Goal: Transaction & Acquisition: Purchase product/service

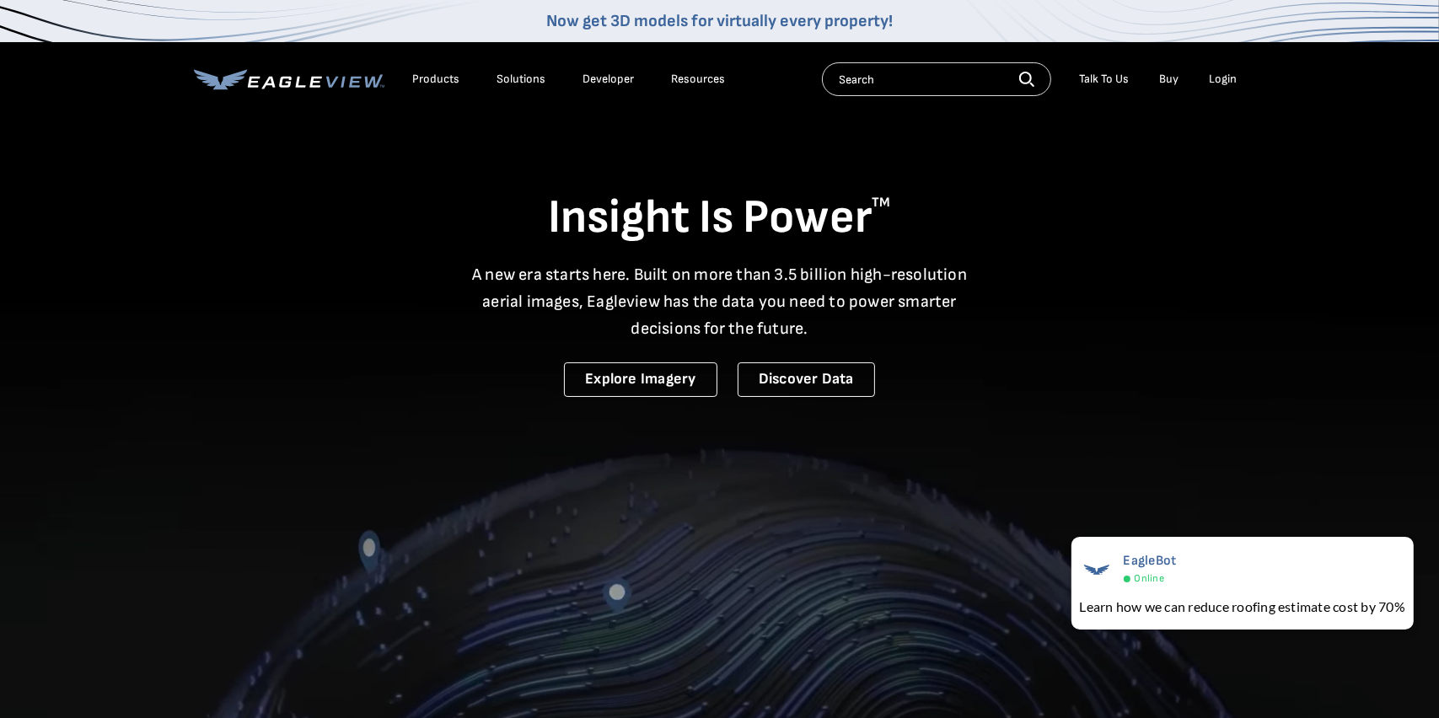
click at [1220, 75] on div "Login" at bounding box center [1224, 79] width 28 height 15
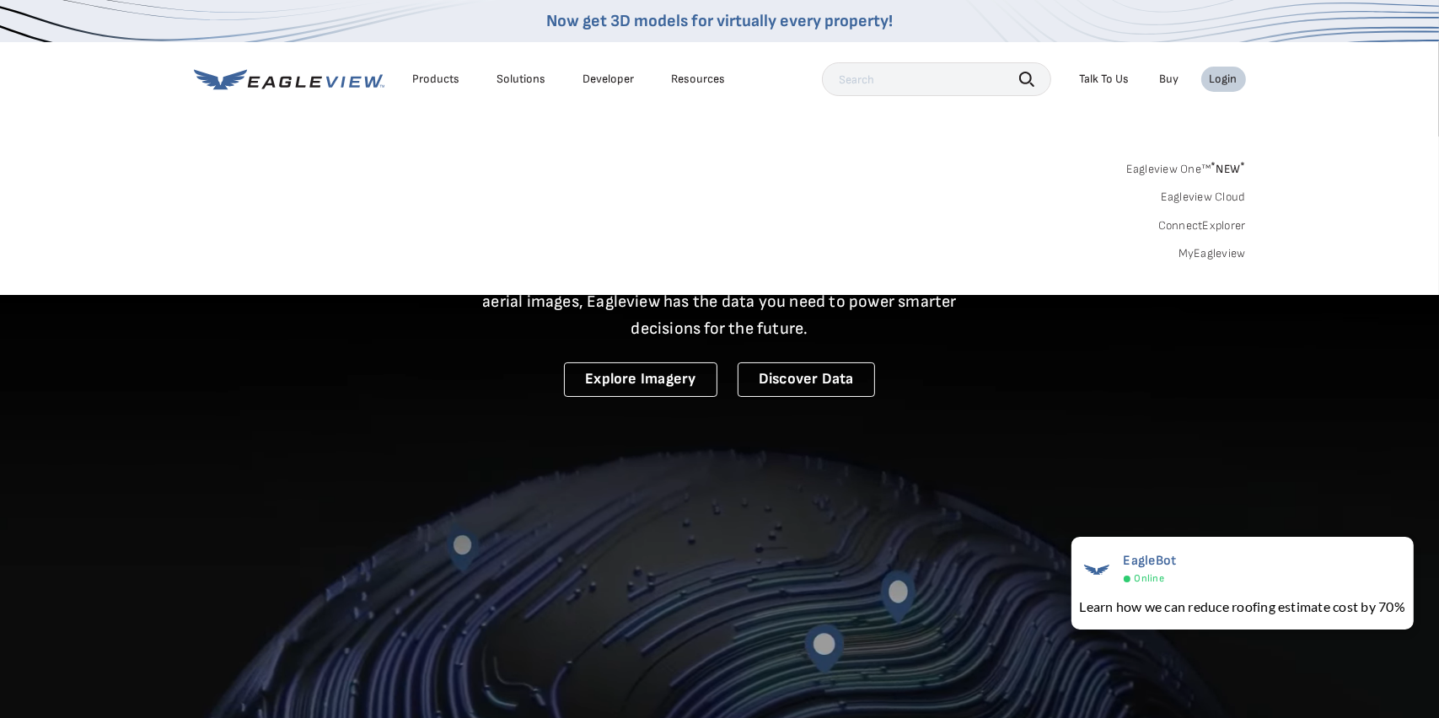
click at [1216, 251] on link "MyEagleview" at bounding box center [1212, 253] width 67 height 15
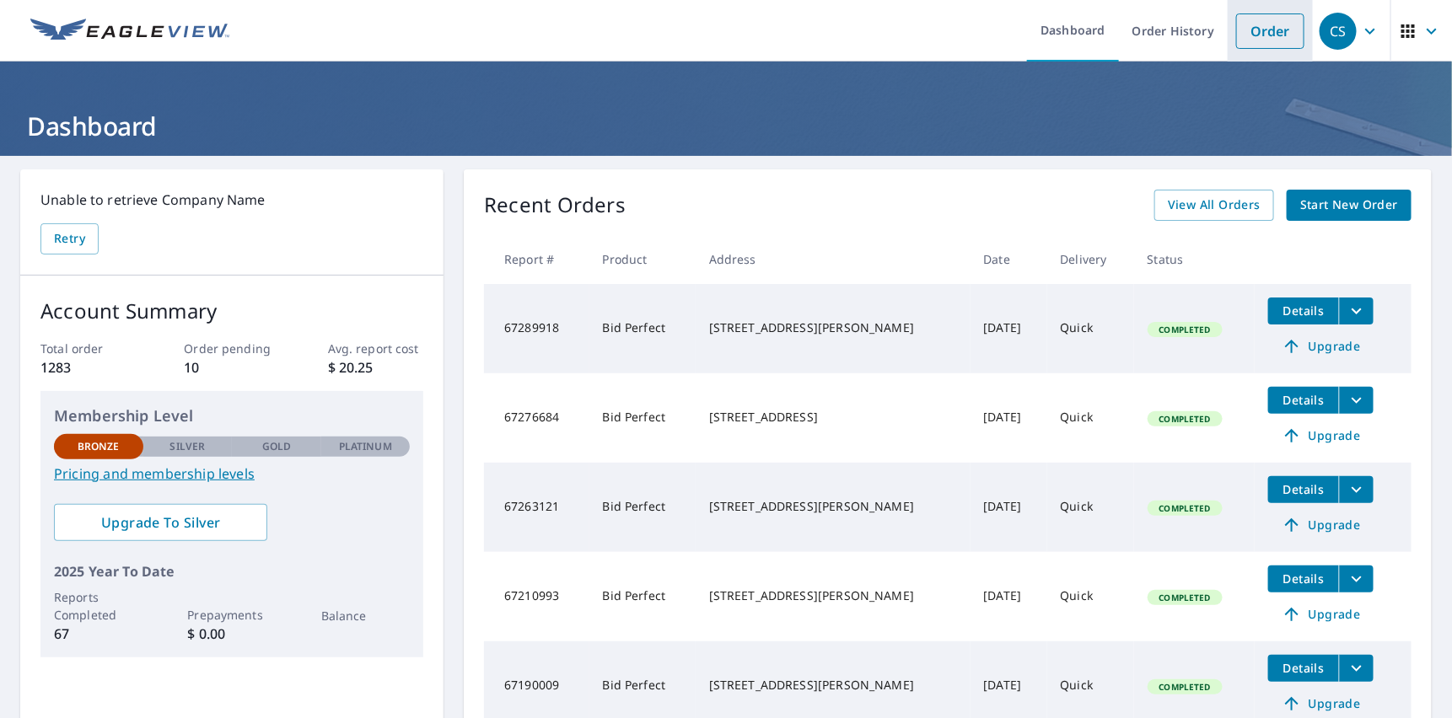
click at [1257, 35] on link "Order" at bounding box center [1270, 30] width 68 height 35
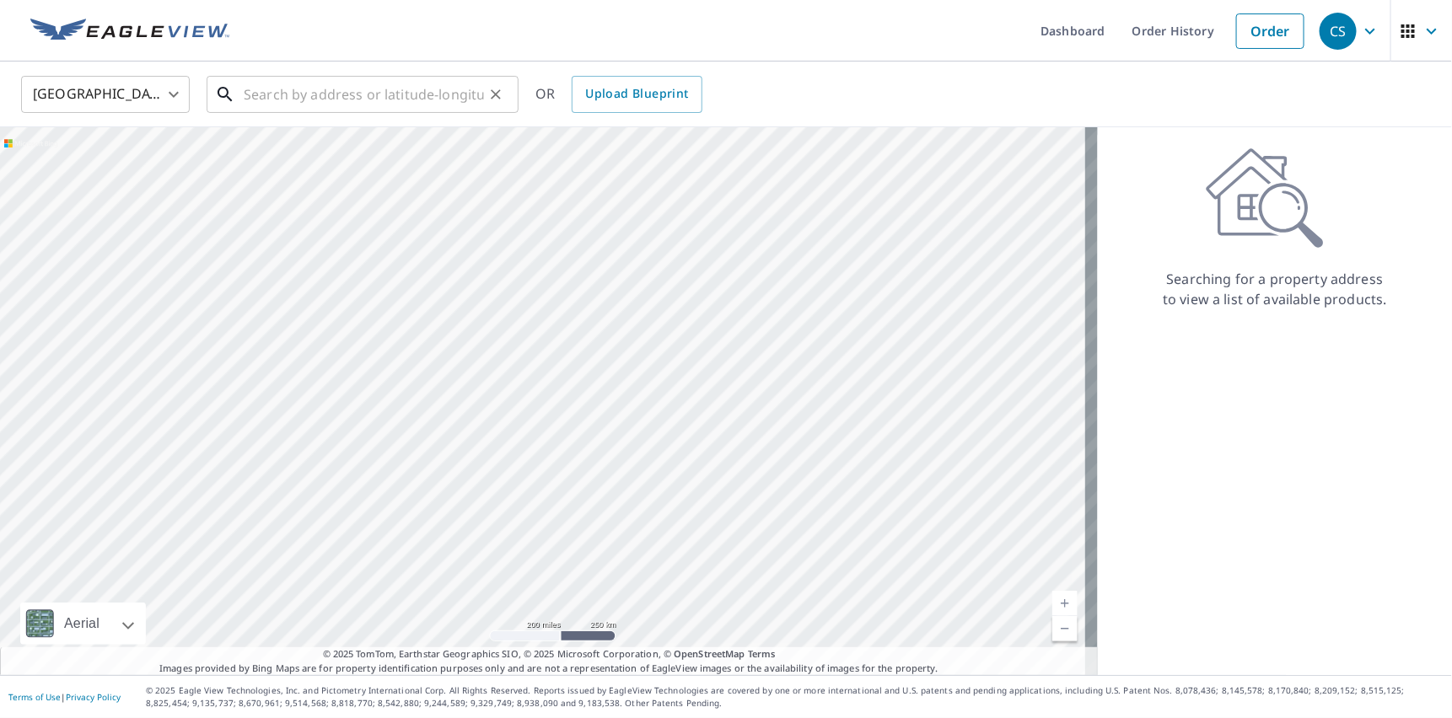
click at [266, 92] on input "text" at bounding box center [364, 94] width 240 height 47
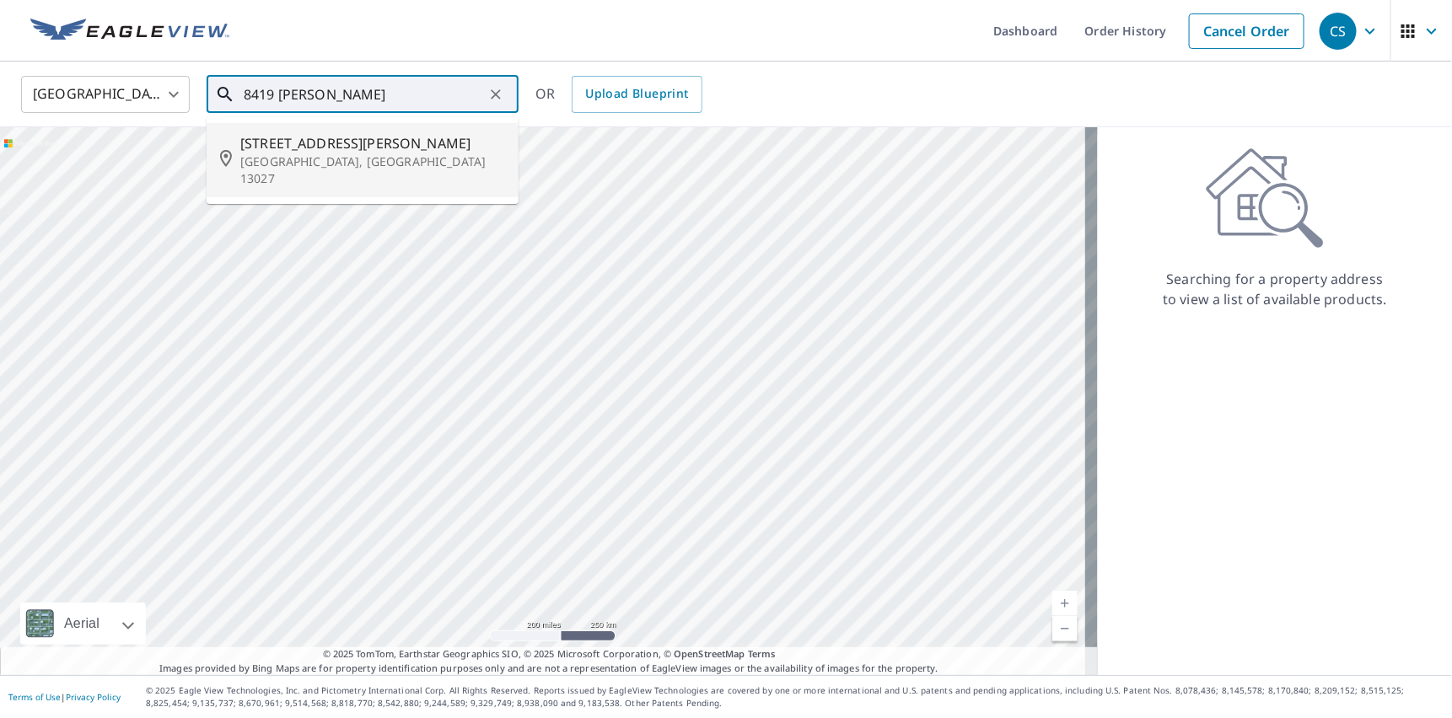
click at [234, 150] on icon at bounding box center [230, 160] width 20 height 20
type input "[STREET_ADDRESS][PERSON_NAME]"
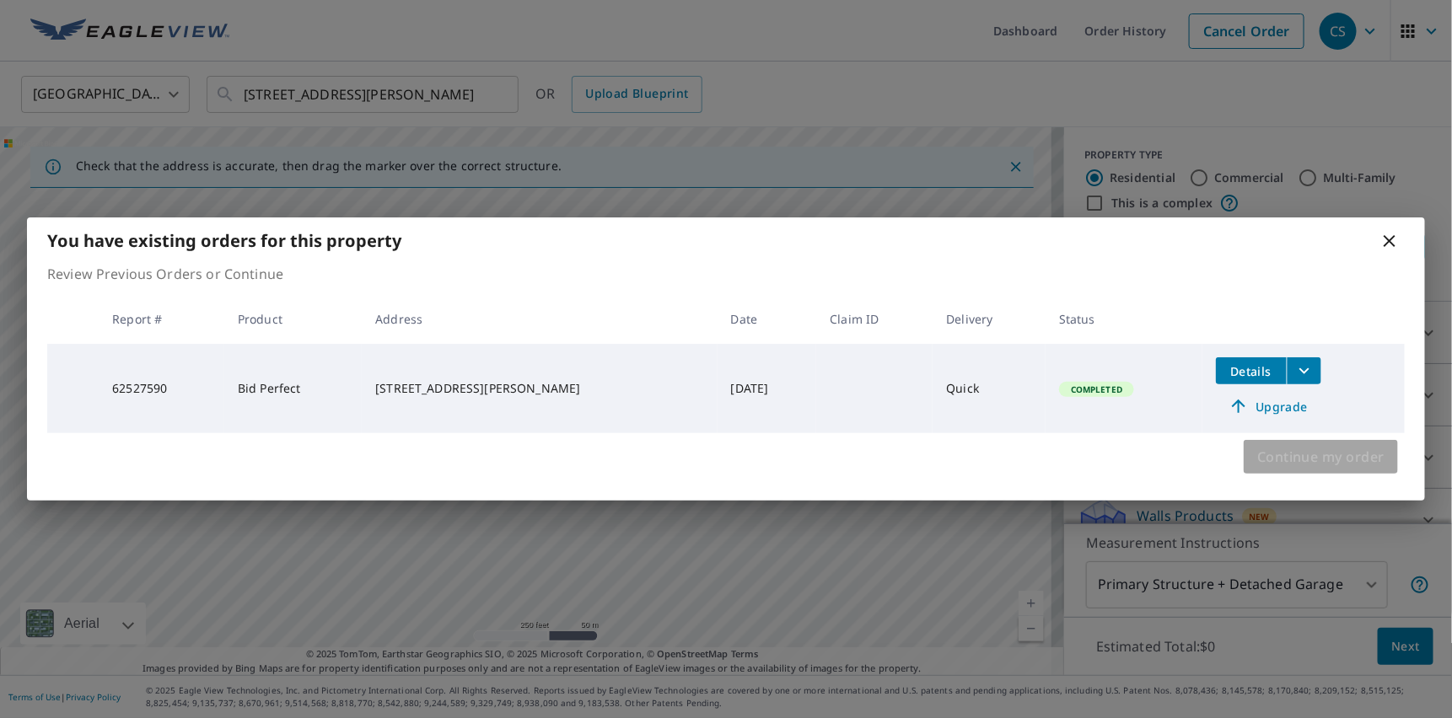
click at [1273, 463] on span "Continue my order" at bounding box center [1320, 457] width 127 height 24
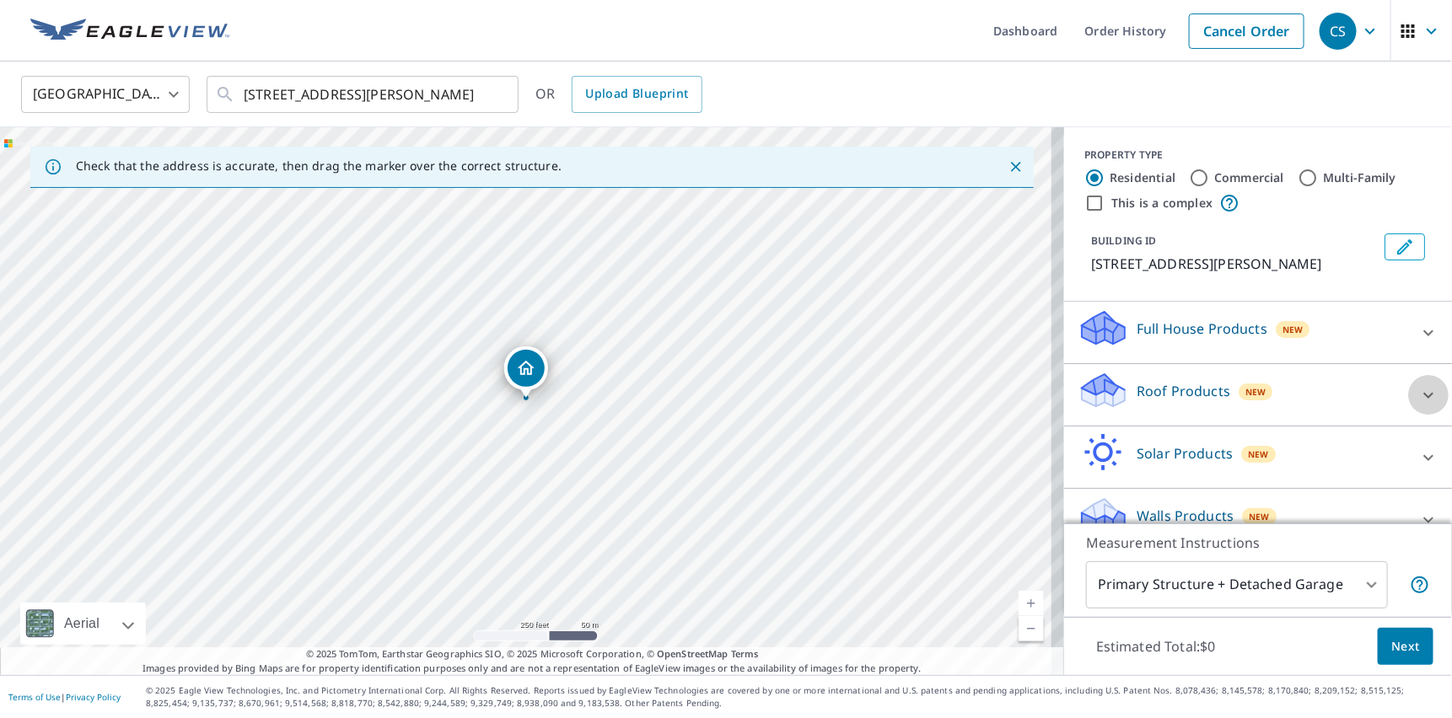
click at [1418, 389] on icon at bounding box center [1428, 395] width 20 height 20
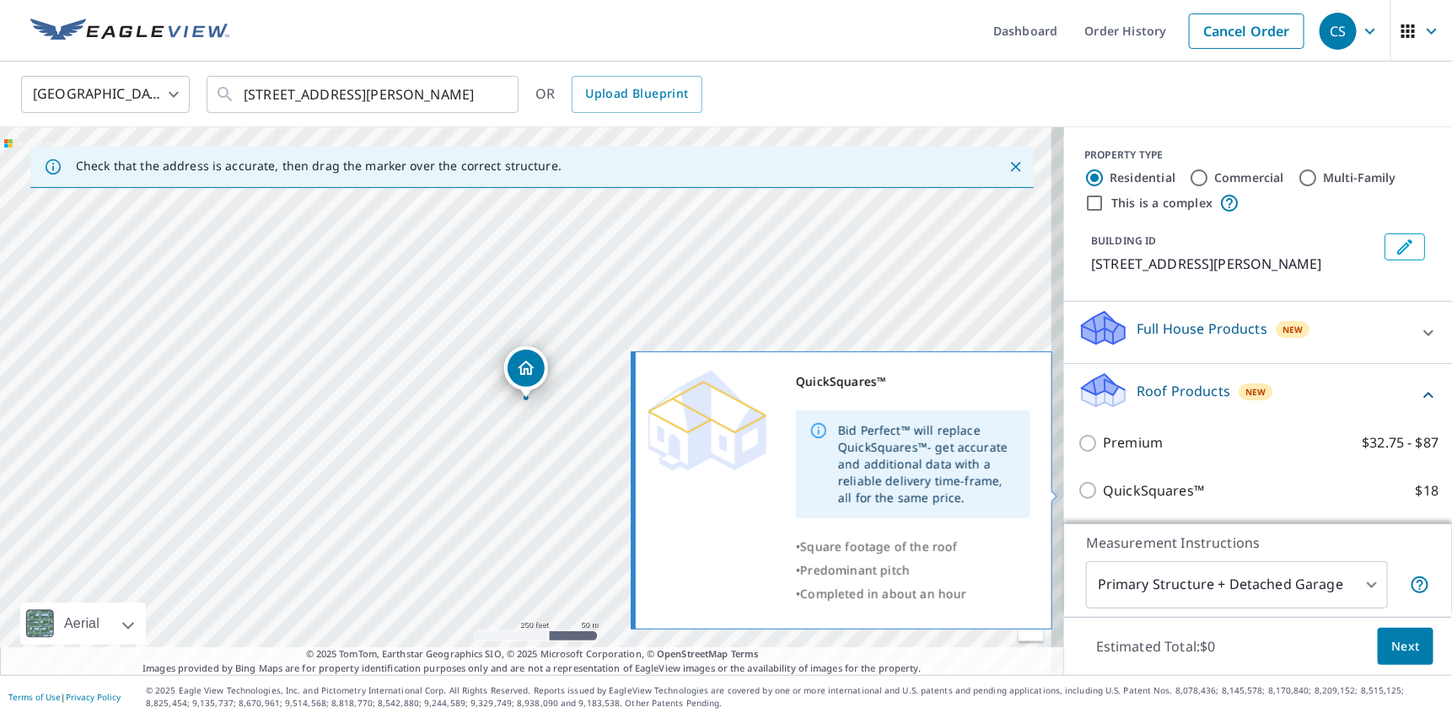
click at [1107, 495] on p "QuickSquares™" at bounding box center [1153, 491] width 101 height 21
click at [1103, 495] on input "QuickSquares™ $18" at bounding box center [1089, 491] width 25 height 20
checkbox input "true"
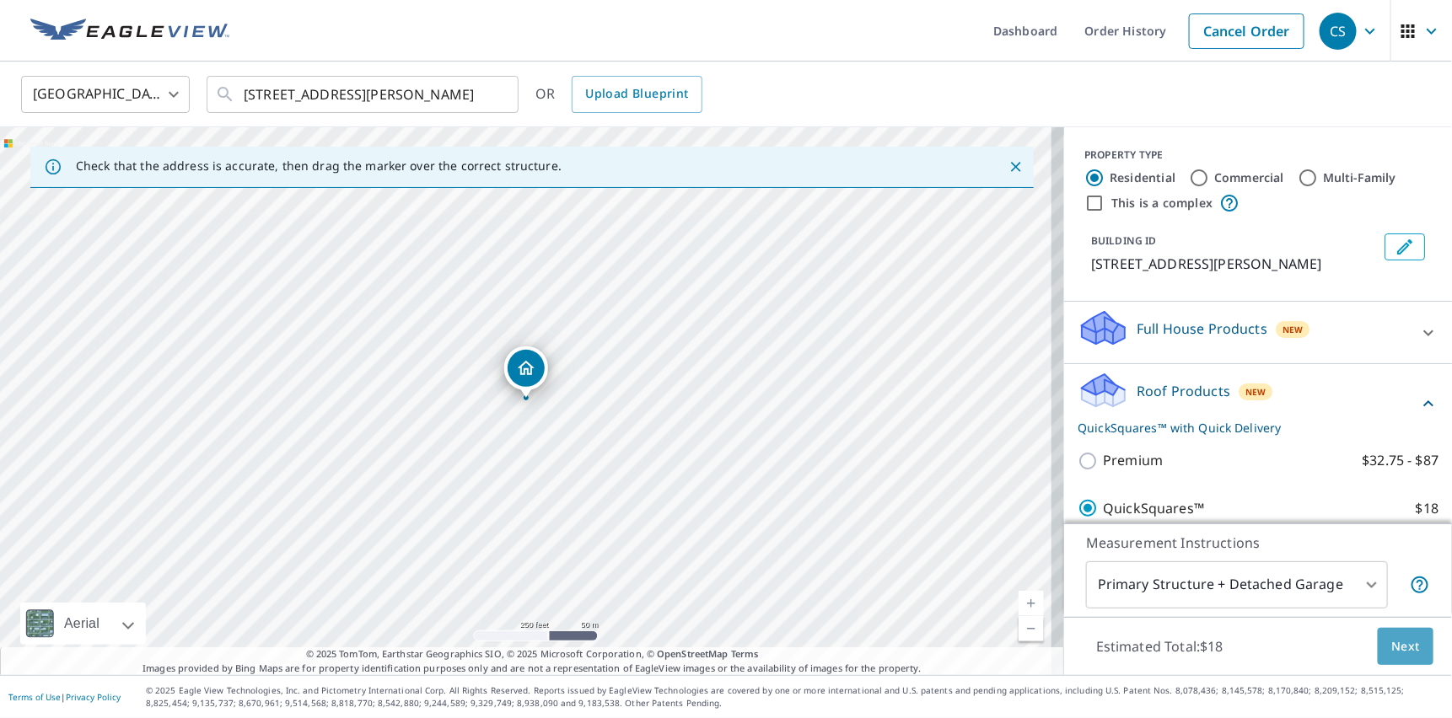
click at [1392, 645] on span "Next" at bounding box center [1405, 647] width 29 height 21
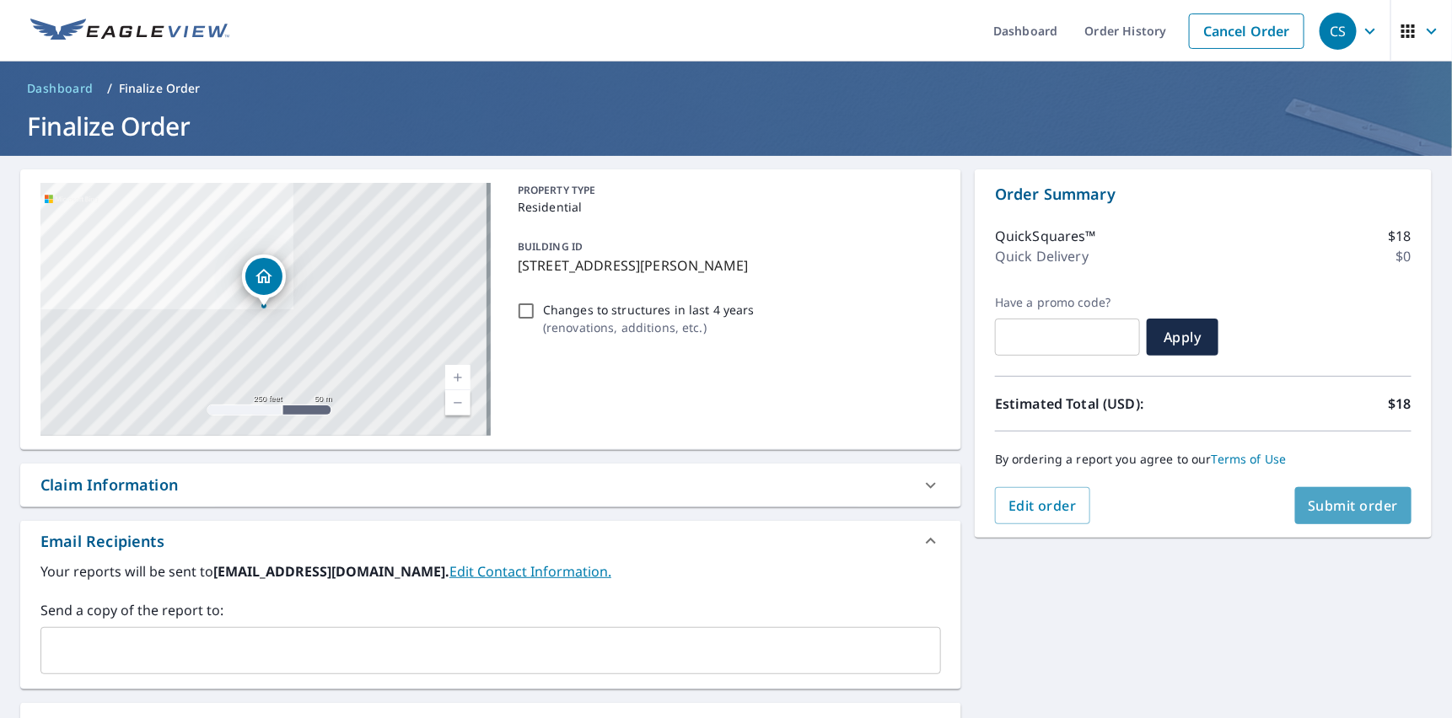
click at [1342, 513] on span "Submit order" at bounding box center [1353, 506] width 90 height 19
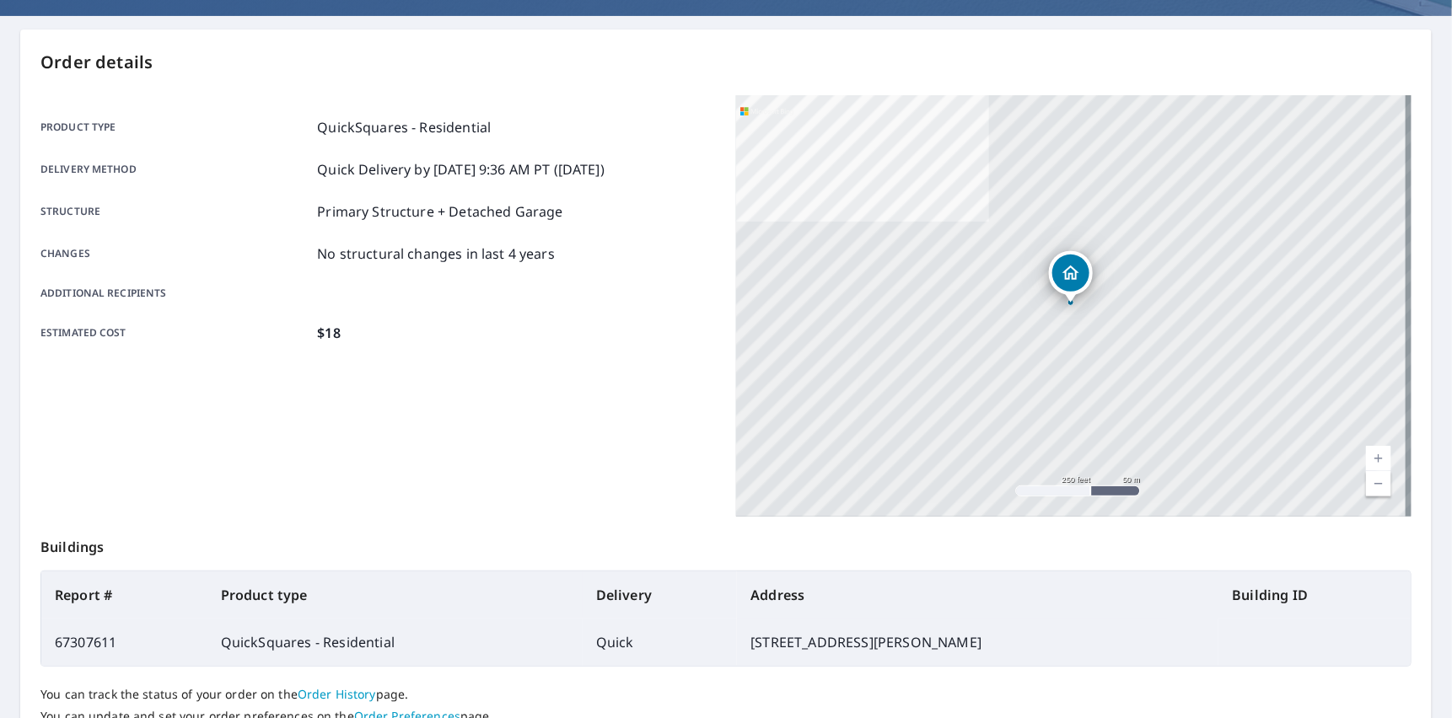
scroll to position [272, 0]
